Goal: Task Accomplishment & Management: Complete application form

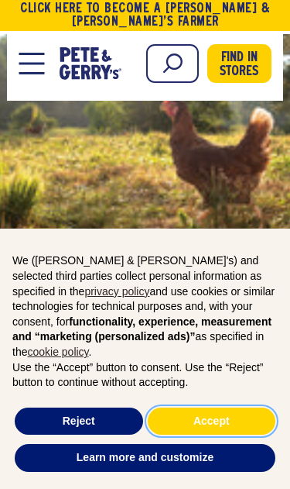
click at [242, 421] on button "Accept" at bounding box center [212, 421] width 129 height 28
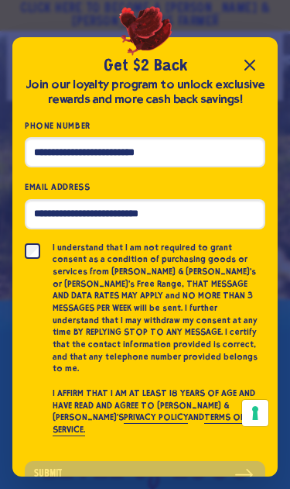
click at [251, 70] on icon "Close popup" at bounding box center [250, 65] width 19 height 19
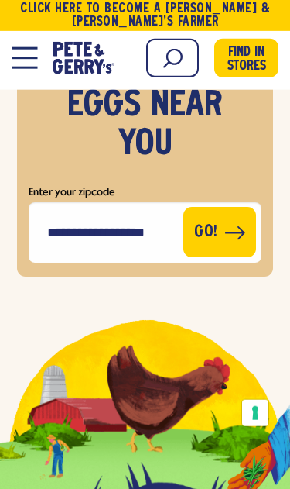
scroll to position [7646, 0]
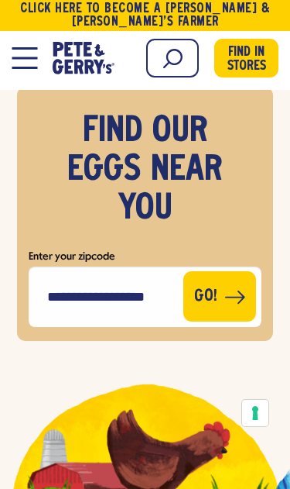
click at [26, 55] on button "Open Mobile Menu Modal Dialog" at bounding box center [25, 58] width 26 height 22
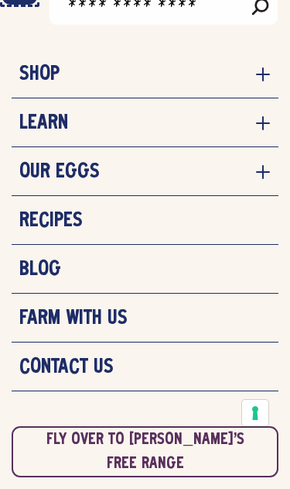
scroll to position [40, 0]
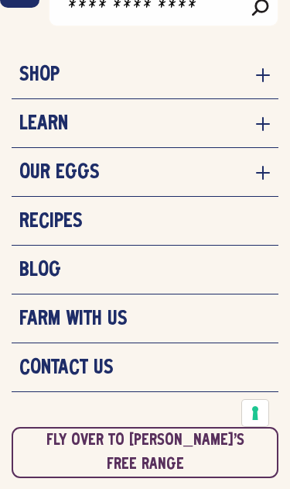
click at [114, 368] on link "Contact Us" at bounding box center [145, 367] width 252 height 23
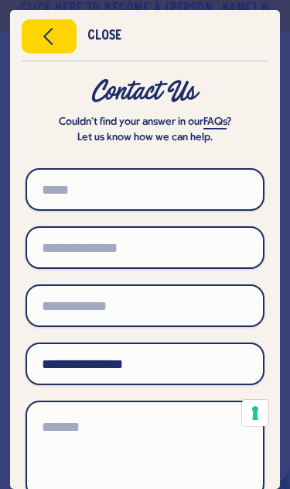
click at [64, 42] on icon "Close menu" at bounding box center [49, 36] width 40 height 23
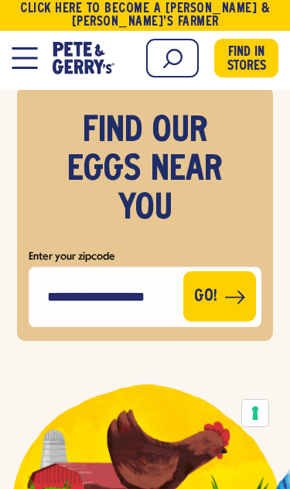
click at [36, 60] on button "Open Mobile Menu Modal Dialog" at bounding box center [25, 58] width 26 height 22
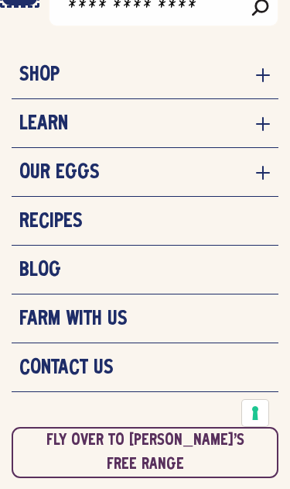
scroll to position [8, 0]
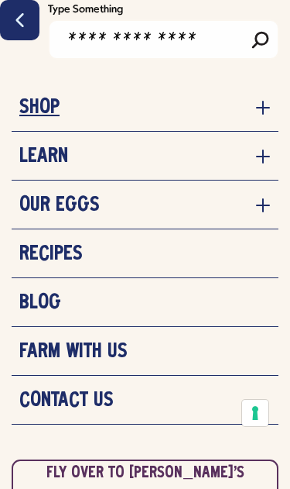
click at [267, 105] on icon "navigation menu for the site" at bounding box center [263, 107] width 15 height 15
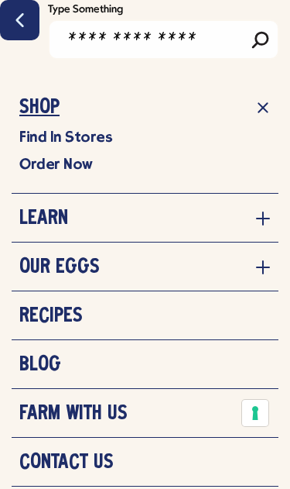
click at [270, 108] on icon "navigation menu for the site" at bounding box center [263, 108] width 22 height 22
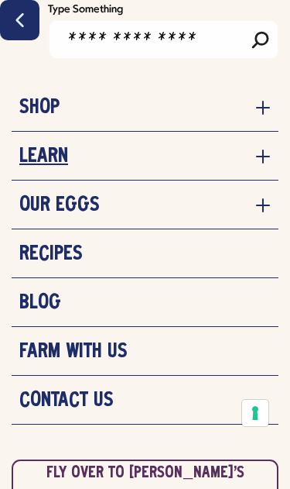
click at [264, 155] on icon "navigation menu for the site" at bounding box center [263, 156] width 15 height 15
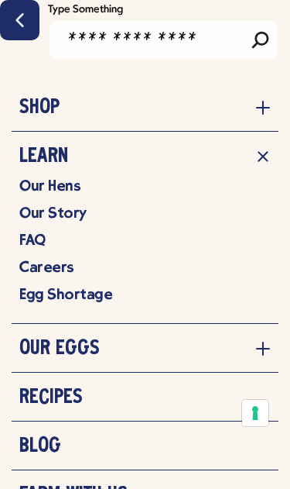
click at [70, 270] on link "Careers" at bounding box center [145, 266] width 252 height 19
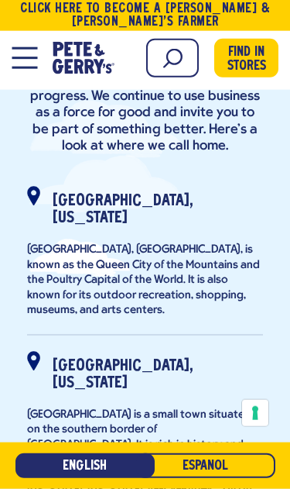
scroll to position [888, 0]
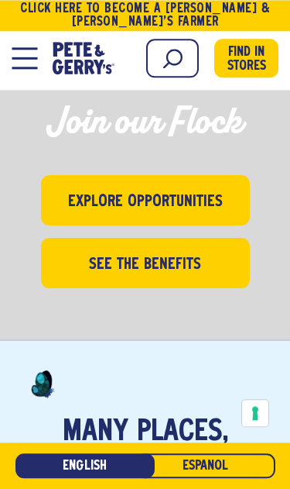
click at [209, 187] on span "Explore Opportunities" at bounding box center [145, 200] width 155 height 27
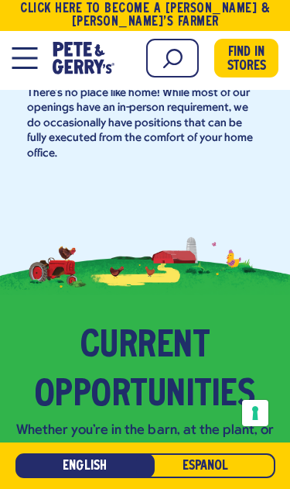
scroll to position [2006, 0]
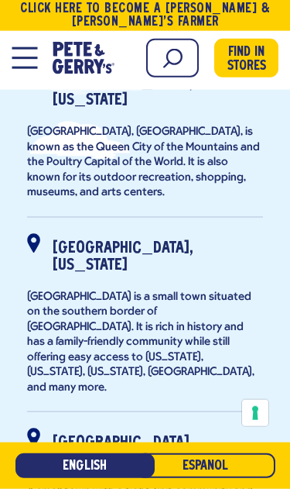
click at [193, 435] on strong "[GEOGRAPHIC_DATA], [US_STATE]" at bounding box center [123, 451] width 140 height 32
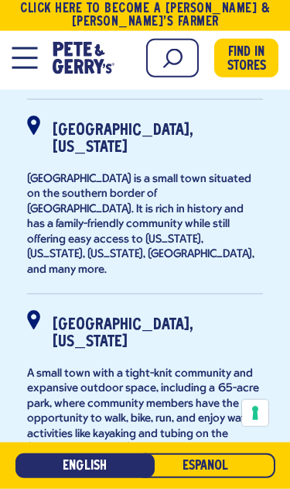
scroll to position [1125, 0]
